Goal: Book appointment/travel/reservation

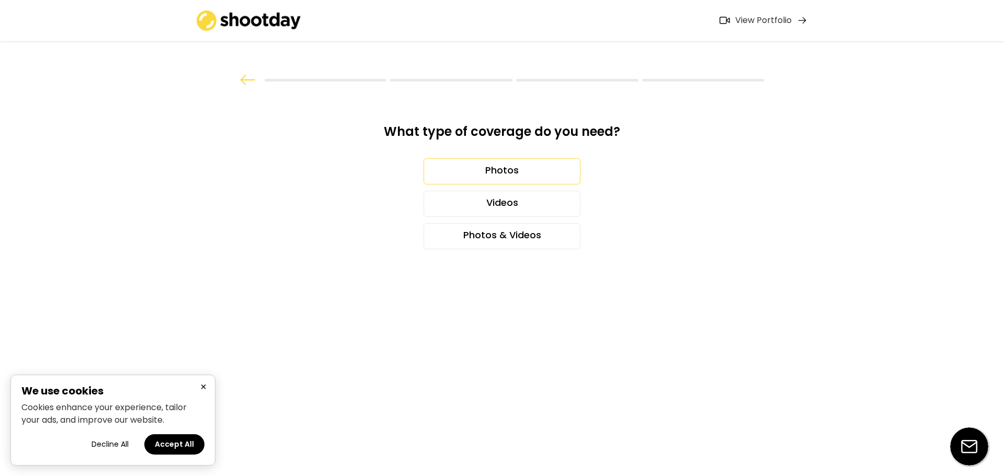
click at [506, 170] on div "Photos" at bounding box center [502, 171] width 157 height 26
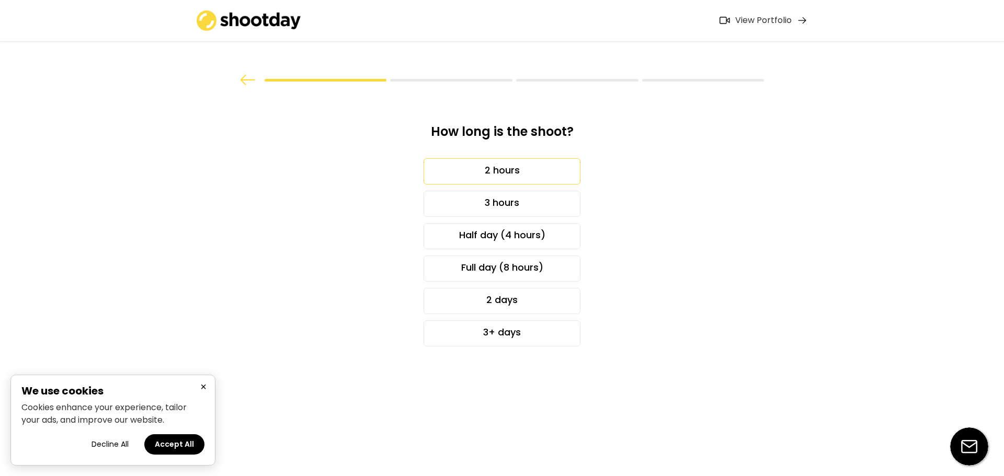
click at [543, 169] on div "2 hours" at bounding box center [502, 171] width 157 height 26
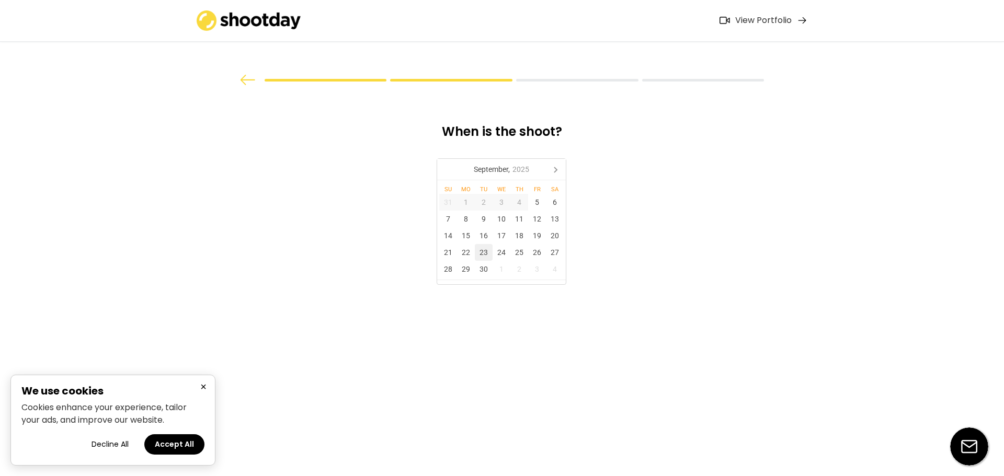
click at [486, 254] on div "23" at bounding box center [484, 252] width 18 height 17
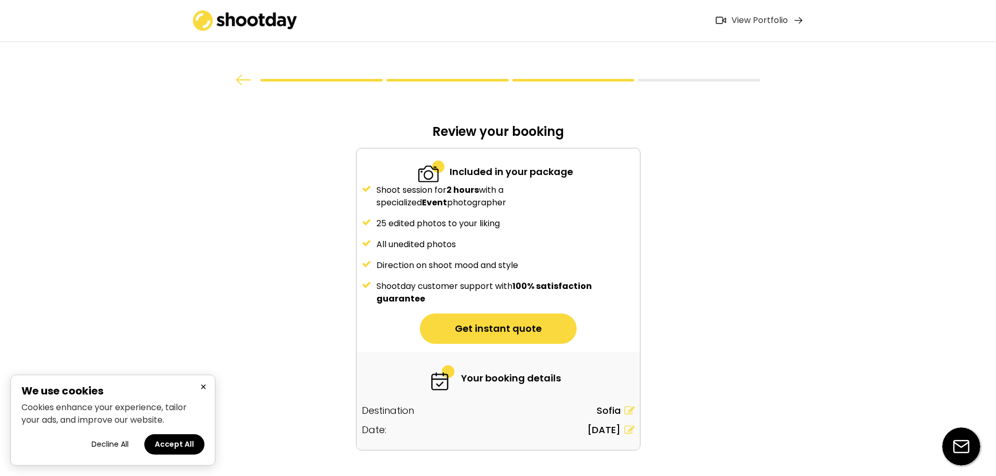
scroll to position [27, 0]
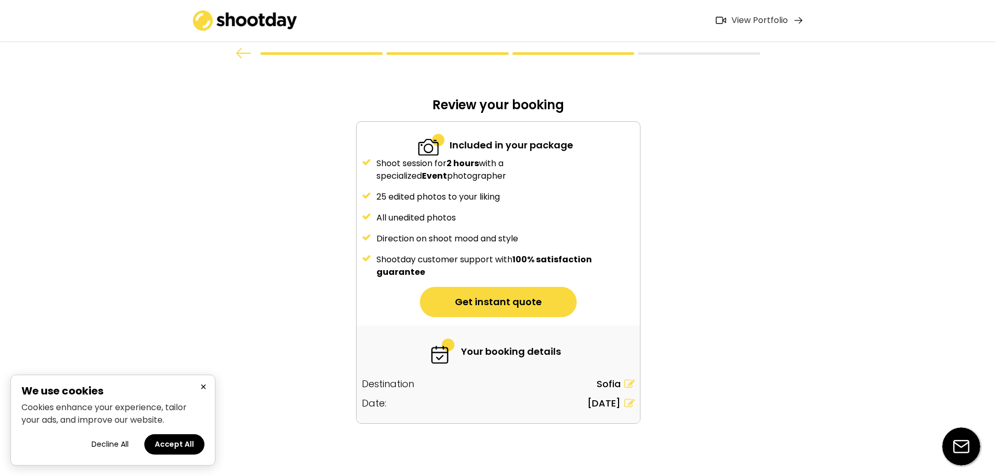
click at [496, 302] on button "Get instant quote" at bounding box center [498, 302] width 157 height 30
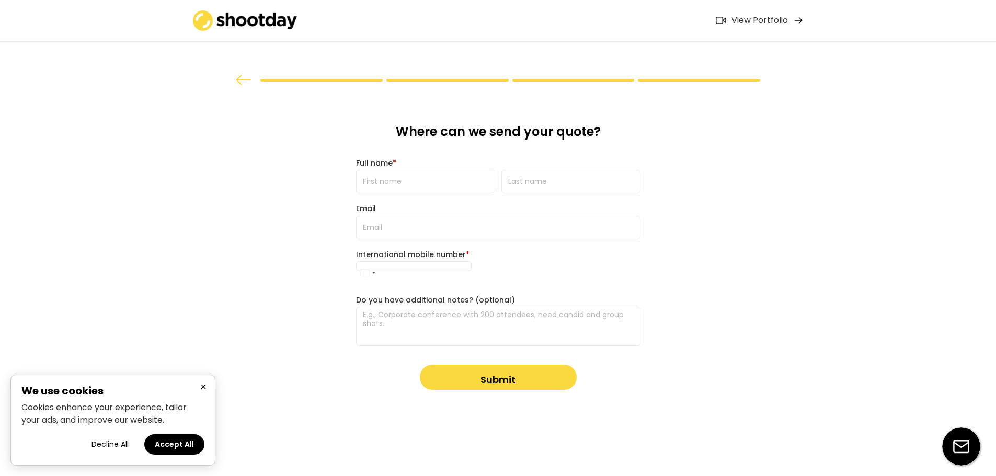
scroll to position [0, 0]
click at [788, 19] on div "View Portfolio" at bounding box center [763, 20] width 56 height 11
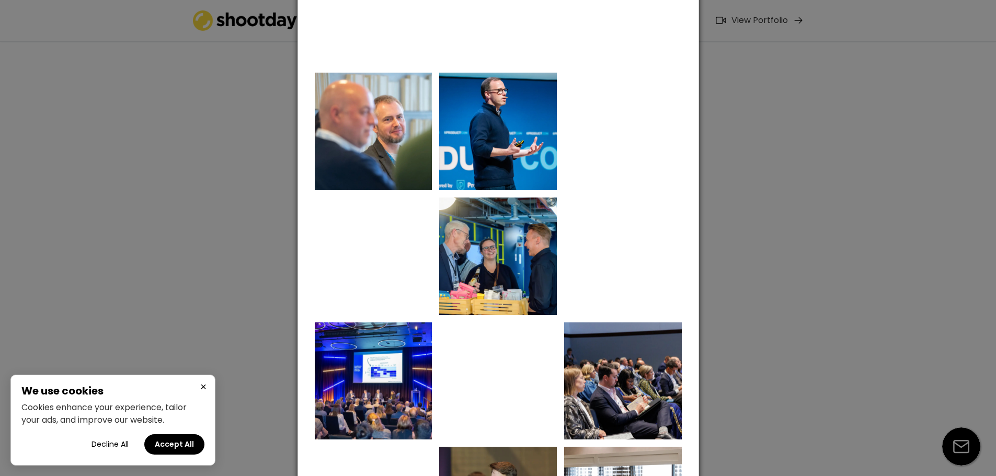
scroll to position [209, 0]
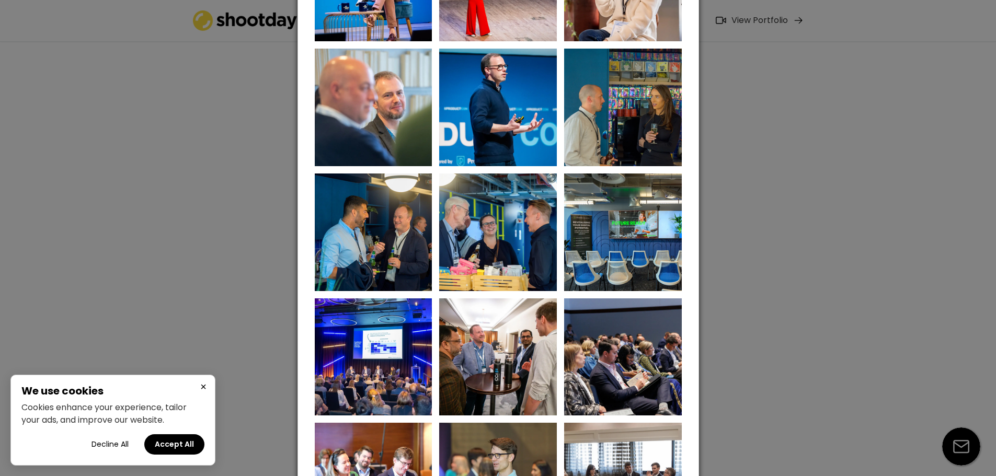
click at [782, 261] on div at bounding box center [498, 238] width 996 height 476
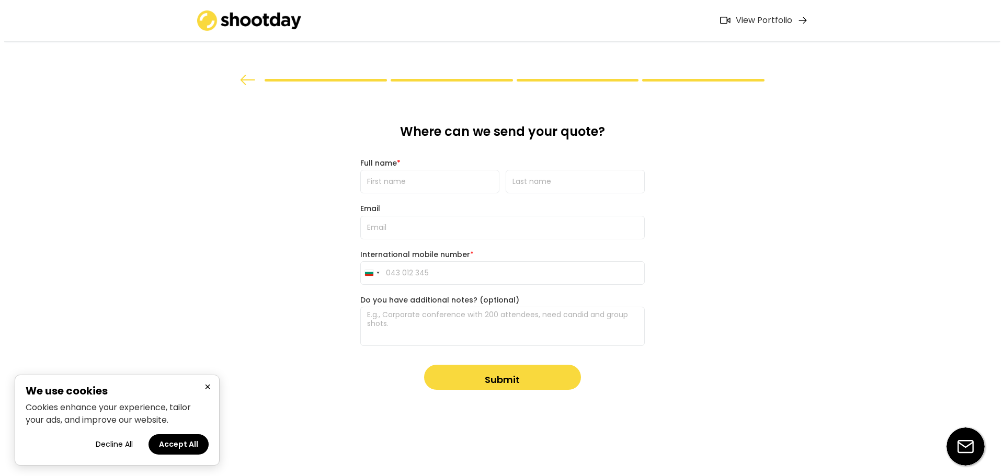
scroll to position [0, 0]
click at [549, 317] on textarea at bounding box center [502, 326] width 284 height 39
type textarea "F"
type textarea "Event with 20-30 people"
click at [557, 271] on input "tel" at bounding box center [502, 273] width 284 height 24
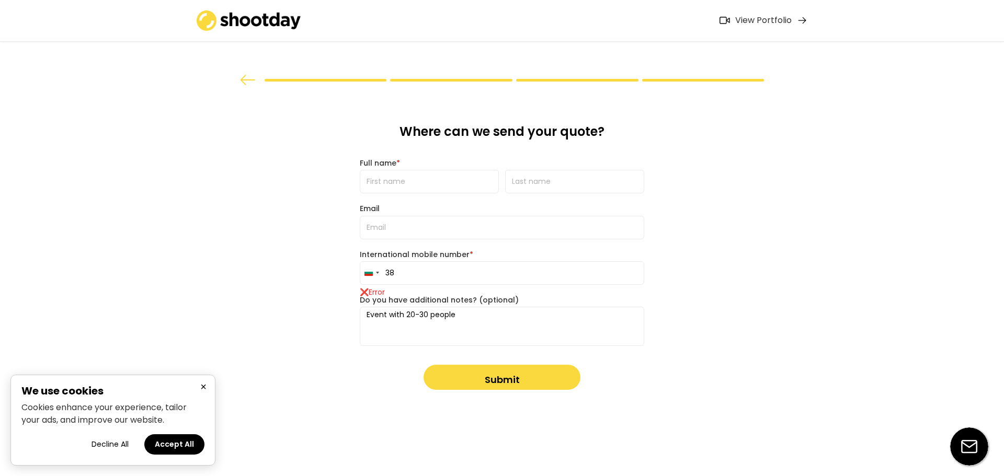
type input "3"
type input "087 701 5335"
click at [511, 230] on input "email" at bounding box center [502, 228] width 284 height 24
click at [747, 255] on div "What type of coverage do you need? Photos Videos Photos & Videos How long is th…" at bounding box center [502, 238] width 1004 height 476
click at [450, 188] on input "input" at bounding box center [429, 182] width 139 height 24
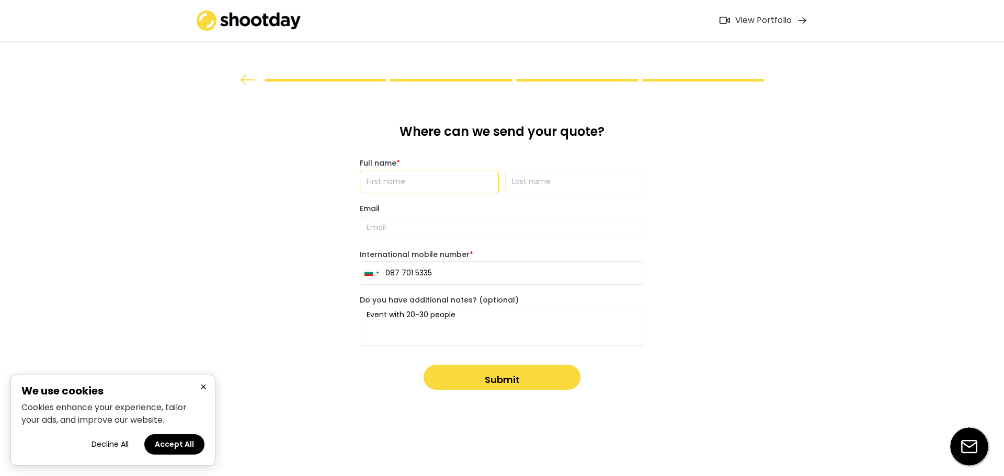
click at [470, 223] on input "email" at bounding box center [502, 228] width 284 height 24
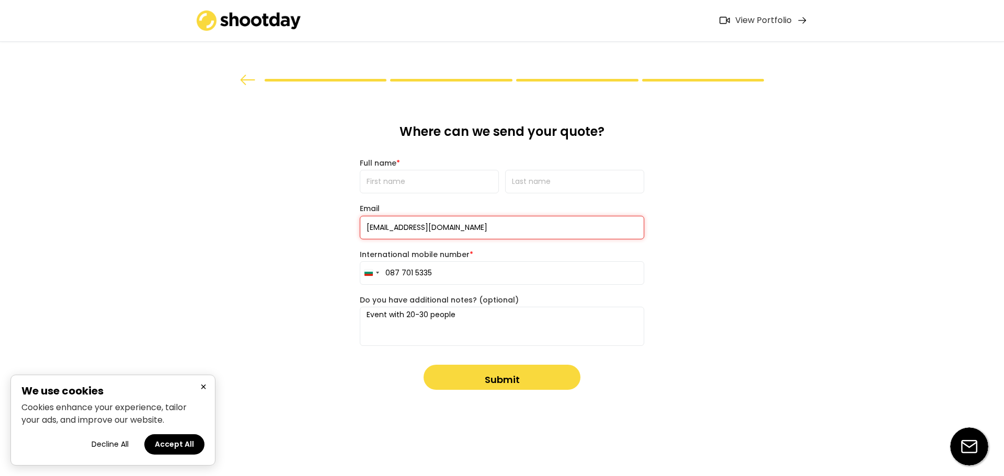
type input "[EMAIL_ADDRESS][DOMAIN_NAME]"
click at [452, 193] on input "input" at bounding box center [429, 182] width 139 height 24
type input "Radityo"
type input "Panjaitan"
click at [711, 339] on div "What type of coverage do you need? Photos Videos Photos & Videos How long is th…" at bounding box center [502, 238] width 1004 height 476
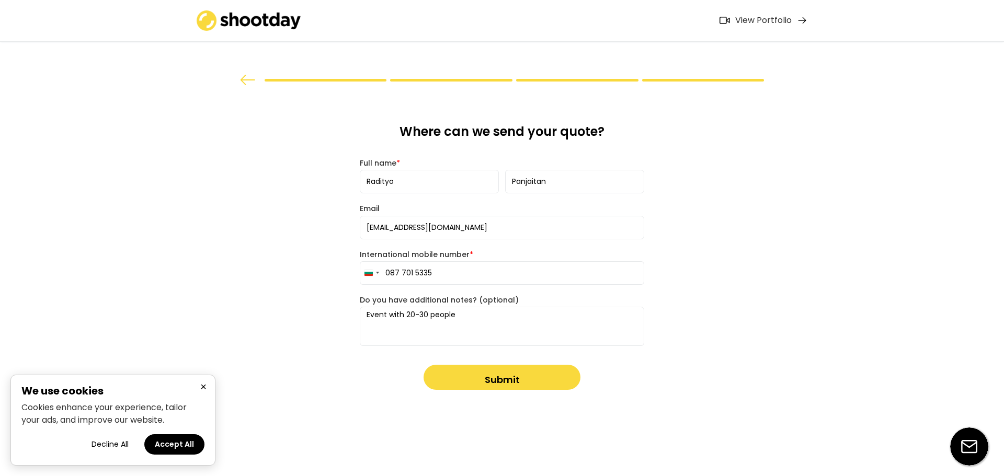
click at [96, 450] on button "Decline All" at bounding box center [110, 445] width 58 height 20
